Goal: Find specific page/section: Find specific page/section

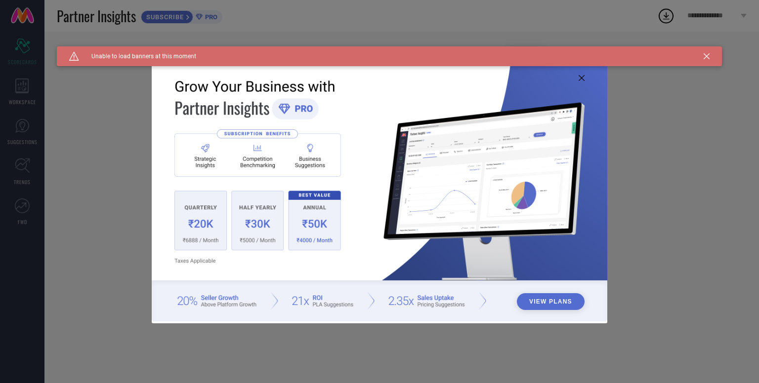
type input "All"
click at [581, 77] on icon at bounding box center [582, 78] width 6 height 6
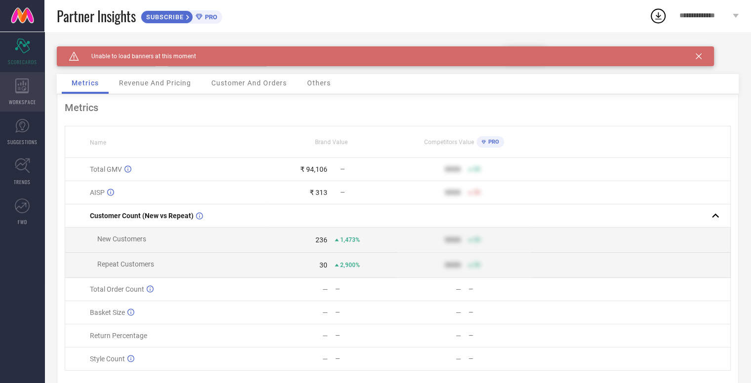
click at [15, 96] on div "WORKSPACE" at bounding box center [22, 92] width 44 height 40
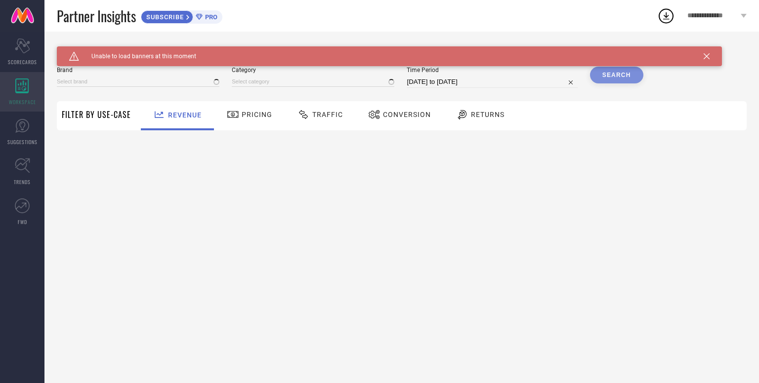
type input "ELEMNT SPORTS SCIENCE"
type input "All"
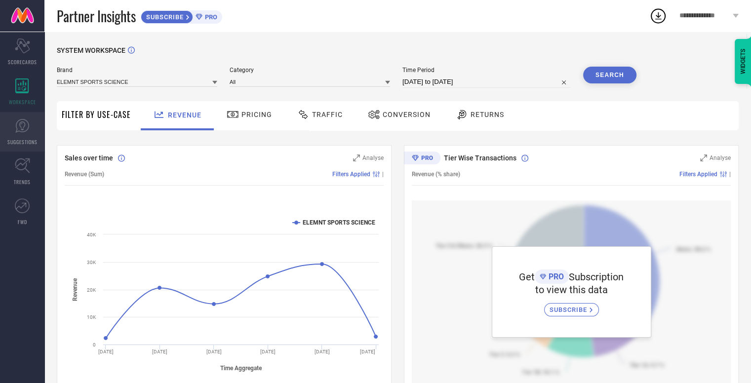
click at [19, 120] on icon at bounding box center [22, 126] width 14 height 14
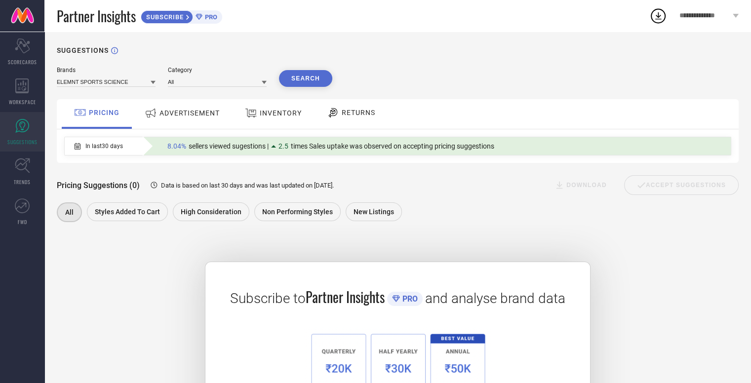
click at [174, 109] on div "ADVERTISEMENT" at bounding box center [182, 113] width 80 height 18
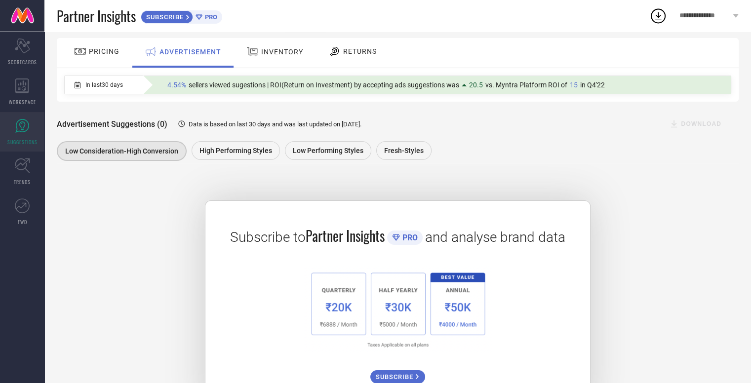
scroll to position [4, 0]
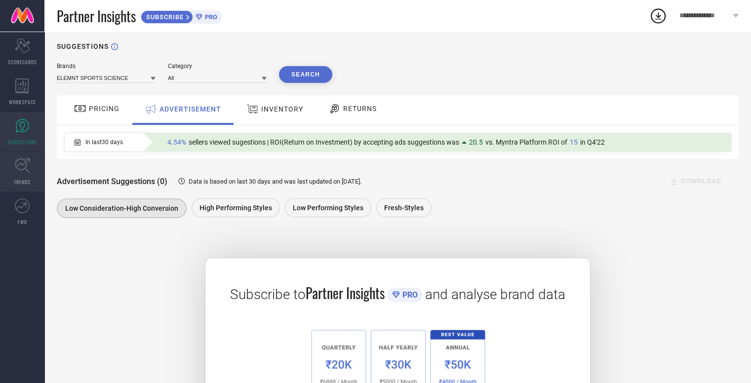
click at [15, 164] on icon at bounding box center [22, 165] width 15 height 15
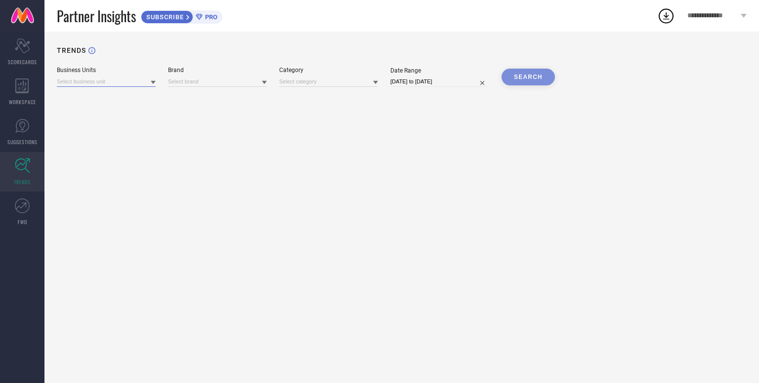
click at [97, 77] on div at bounding box center [106, 81] width 99 height 11
click at [196, 78] on input at bounding box center [217, 82] width 99 height 10
click at [204, 94] on span "No results found" at bounding box center [217, 95] width 99 height 17
click at [204, 83] on input at bounding box center [217, 82] width 99 height 10
type input "Elemnt"
